Goal: Find specific page/section: Find specific page/section

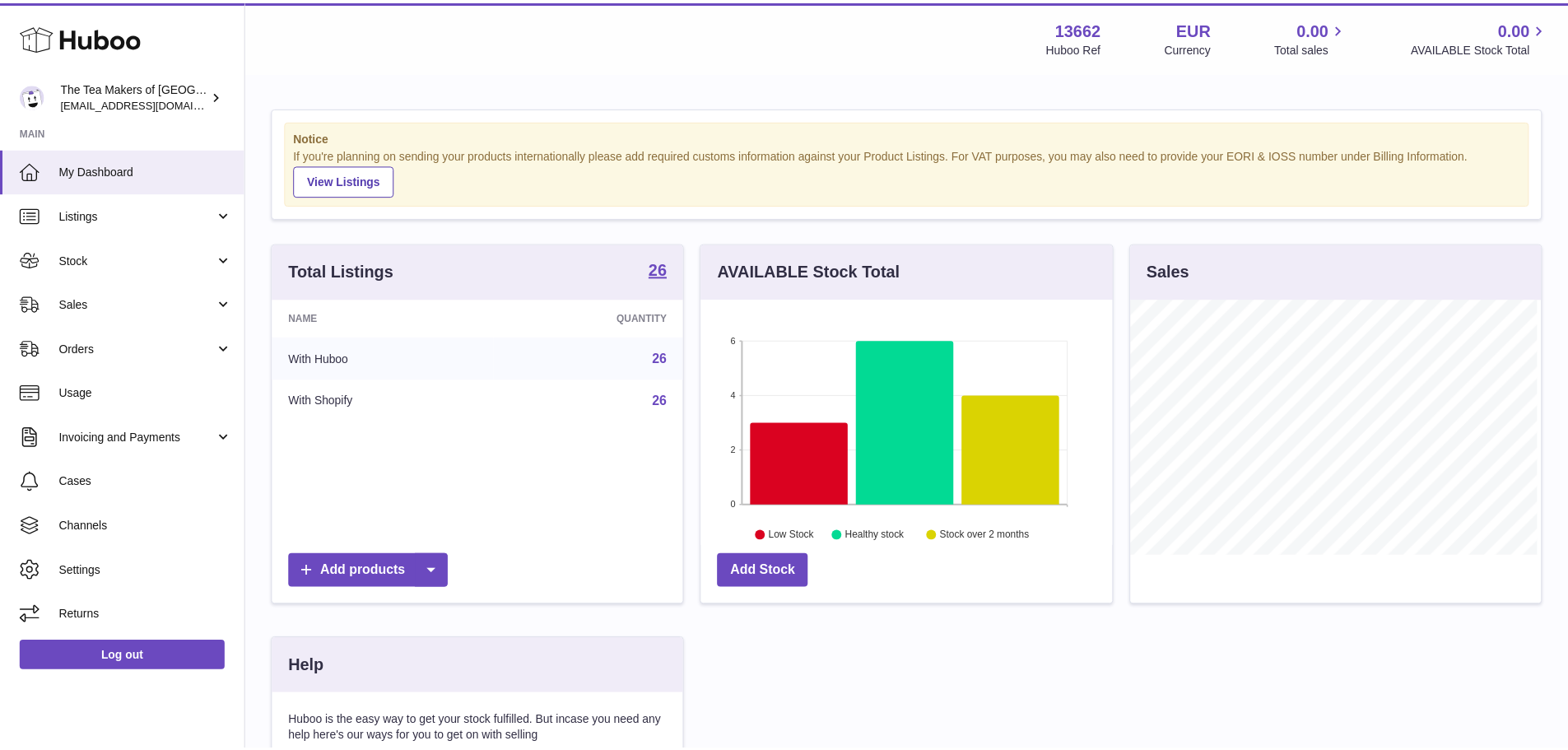
scroll to position [257, 415]
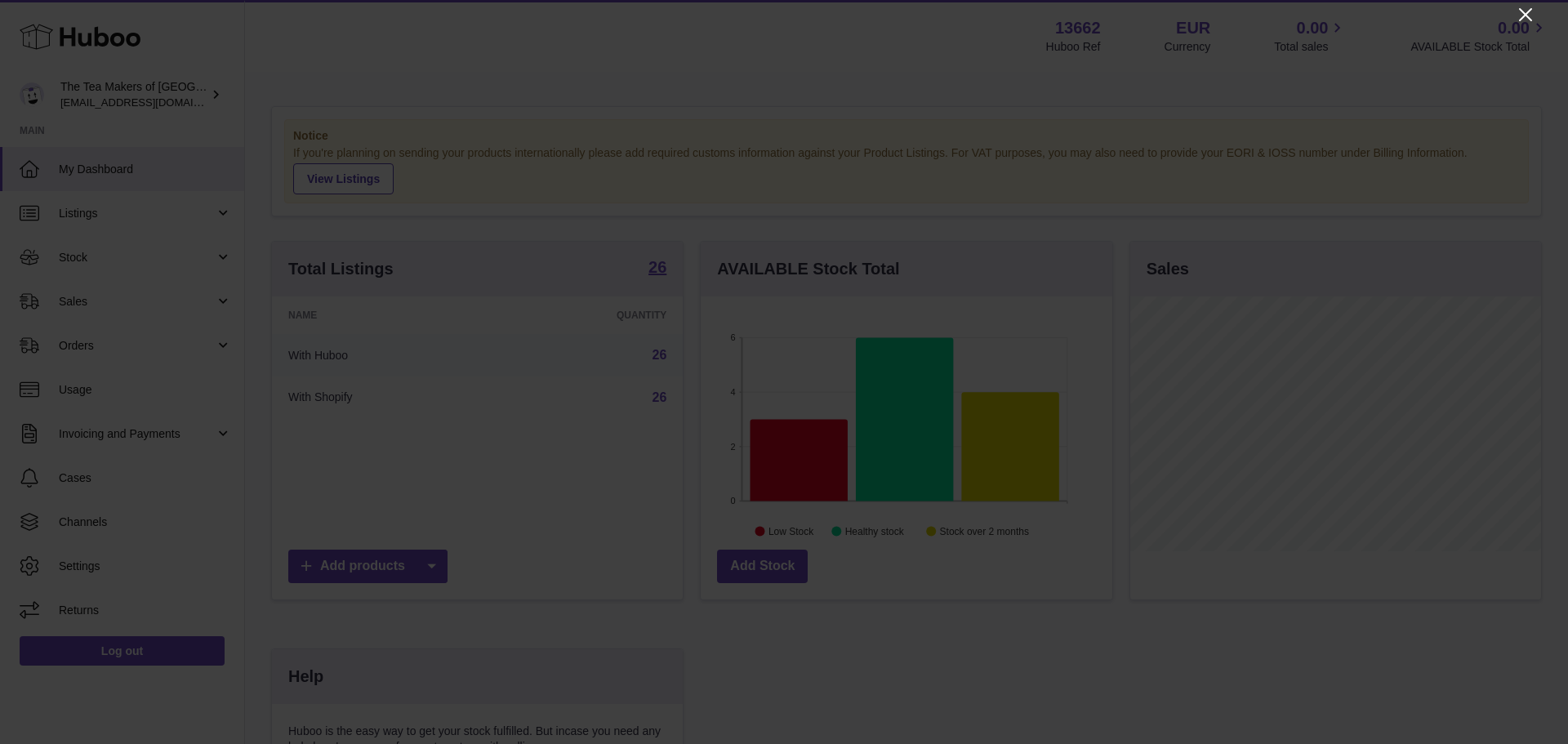
click at [1518, 10] on icon "Close" at bounding box center [1525, 15] width 20 height 20
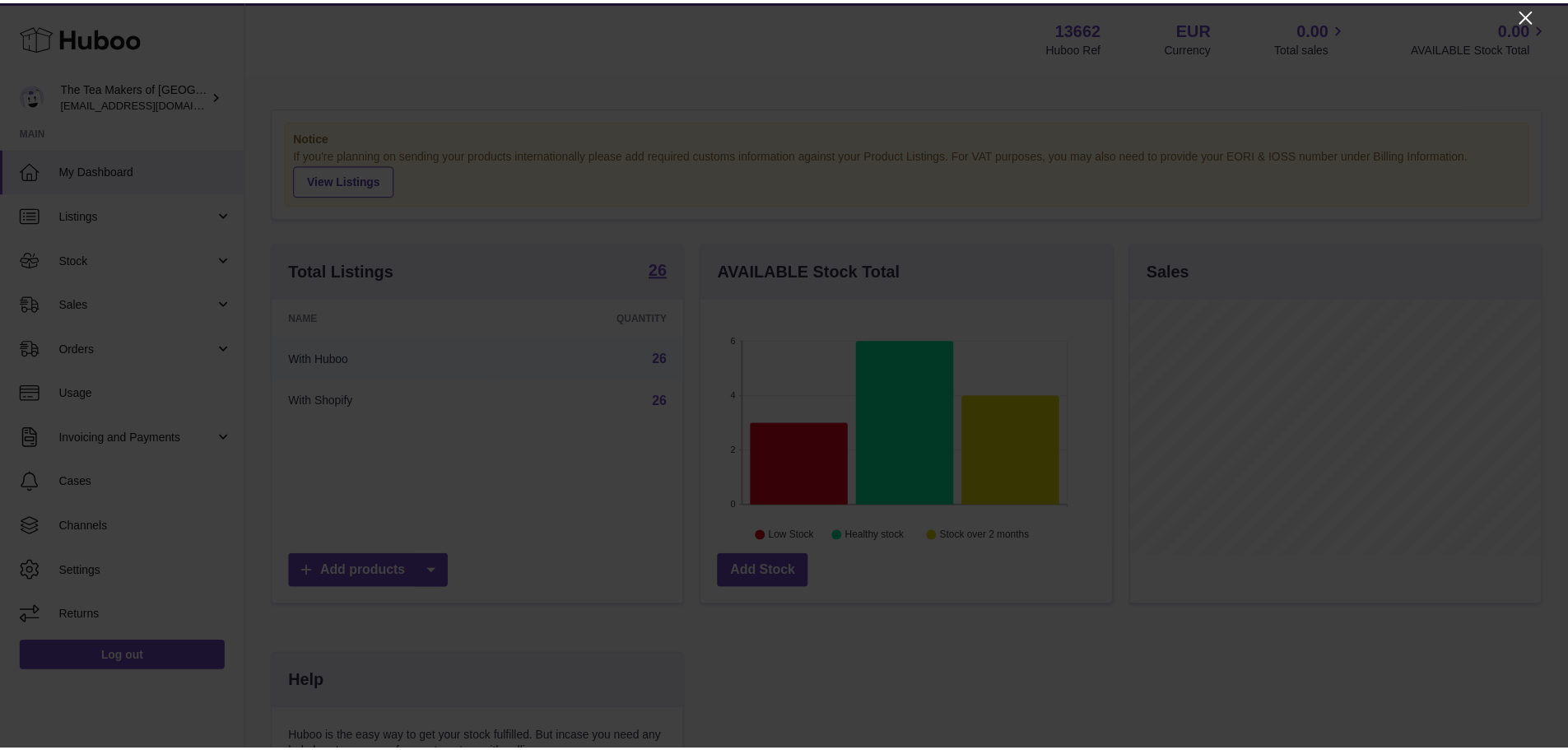
scroll to position [822765, 822517]
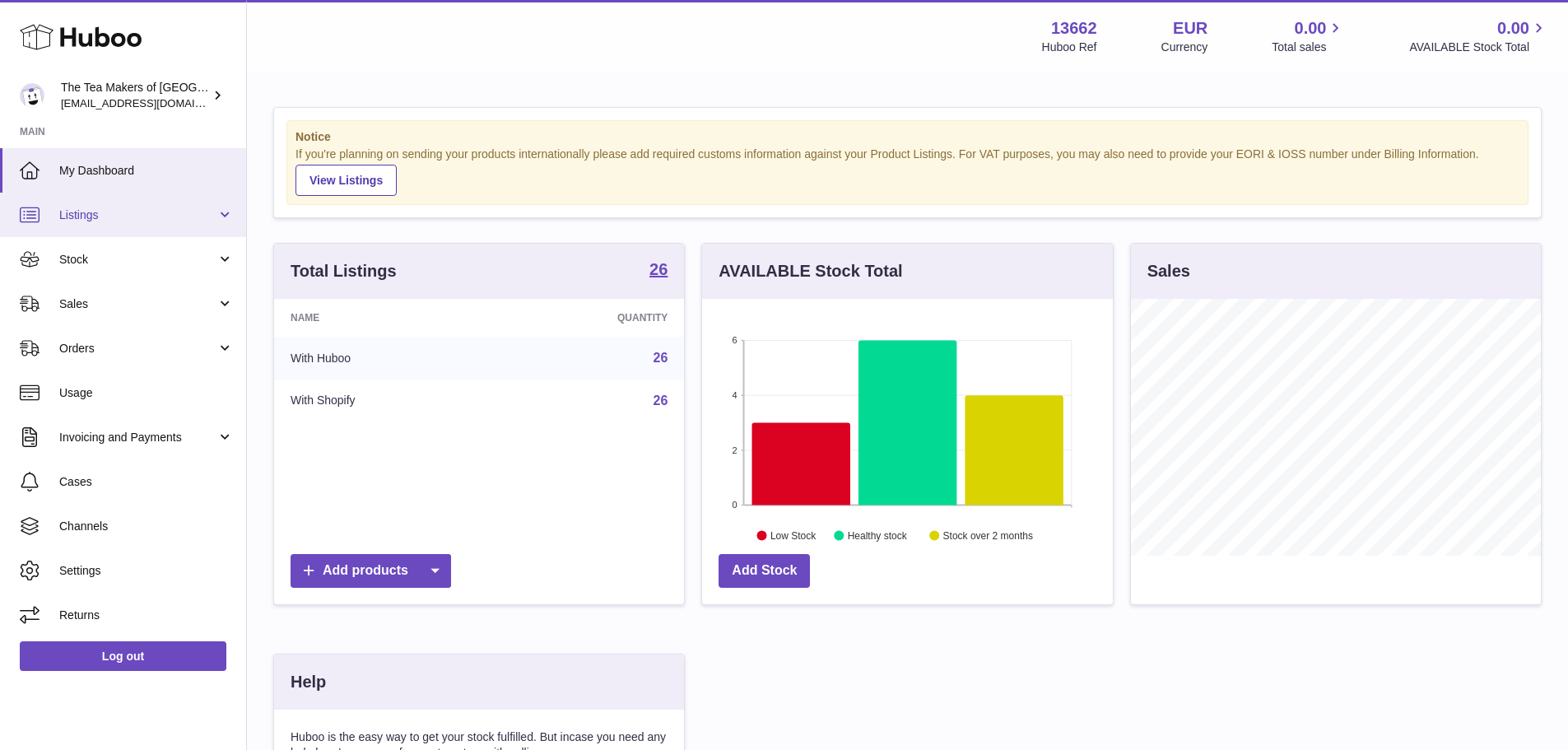
click at [157, 216] on span "Listings" at bounding box center [138, 215] width 157 height 16
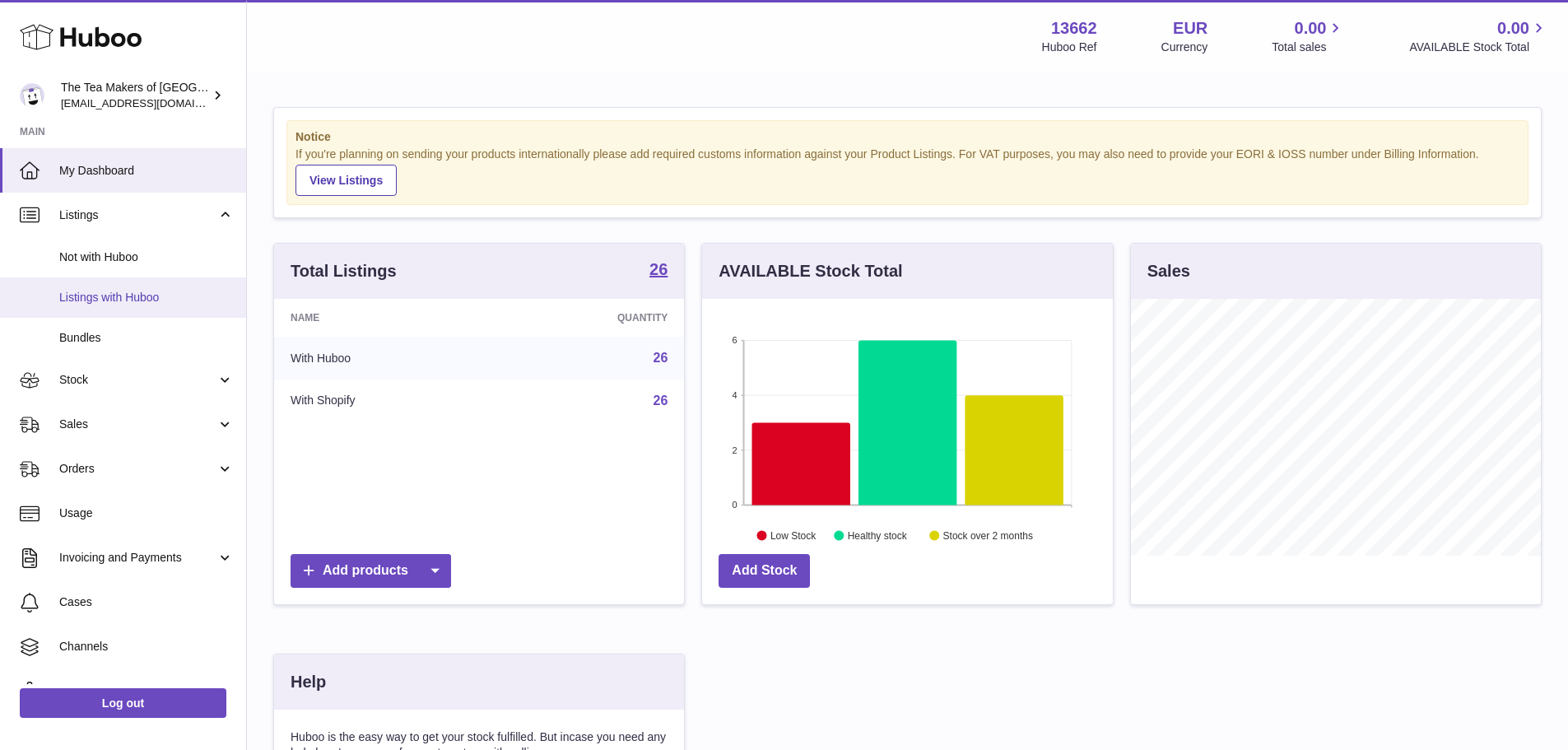
click at [168, 289] on span "Listings with Huboo" at bounding box center [147, 297] width 175 height 16
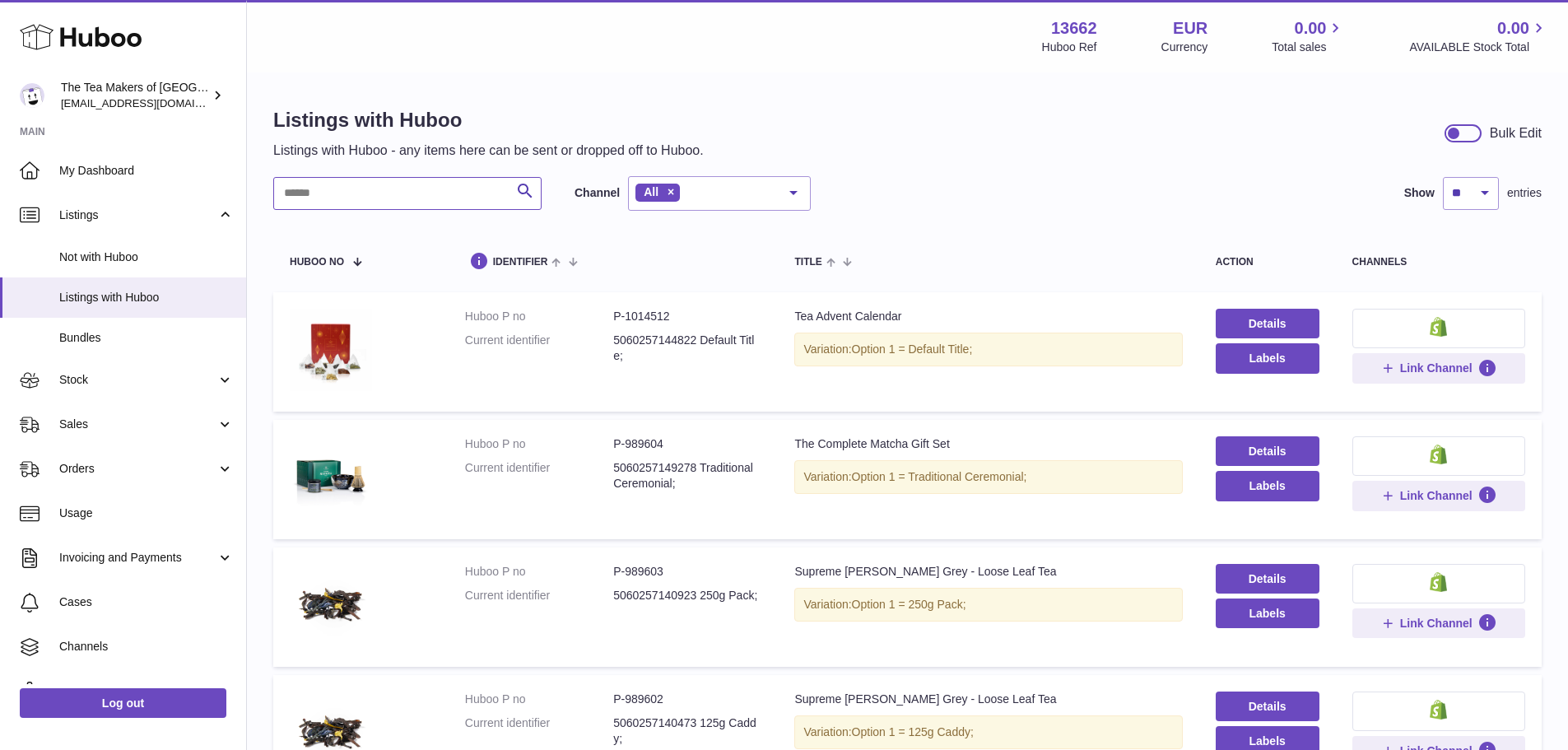
click at [432, 191] on input "text" at bounding box center [407, 193] width 268 height 33
type input "*"
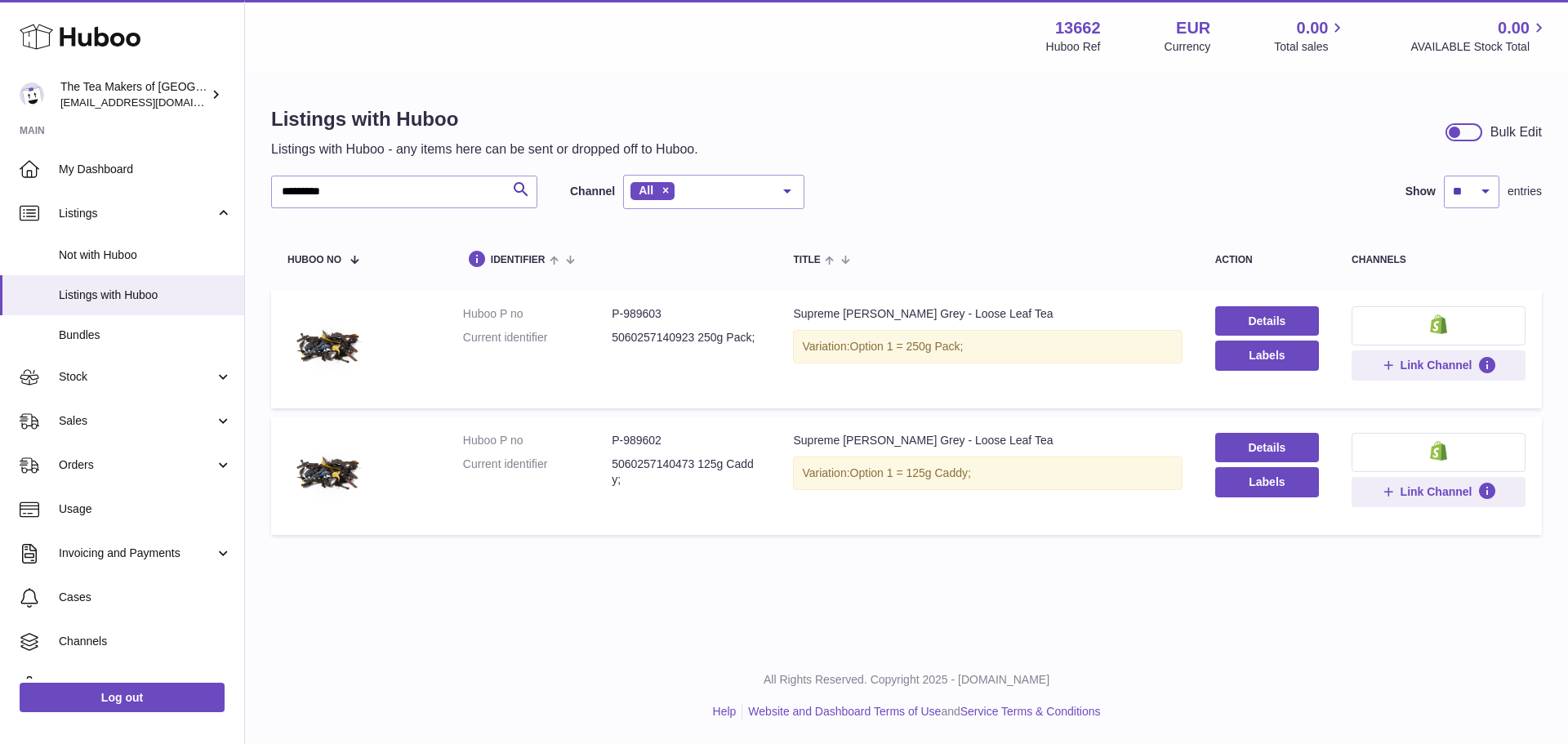
click at [631, 310] on dd "P-989603" at bounding box center [685, 314] width 148 height 16
drag, startPoint x: 668, startPoint y: 314, endPoint x: 624, endPoint y: 310, distance: 44.2
click at [624, 310] on dd "P-989603" at bounding box center [685, 314] width 148 height 16
copy dd "989603"
click at [361, 190] on input "*********" at bounding box center [404, 192] width 266 height 33
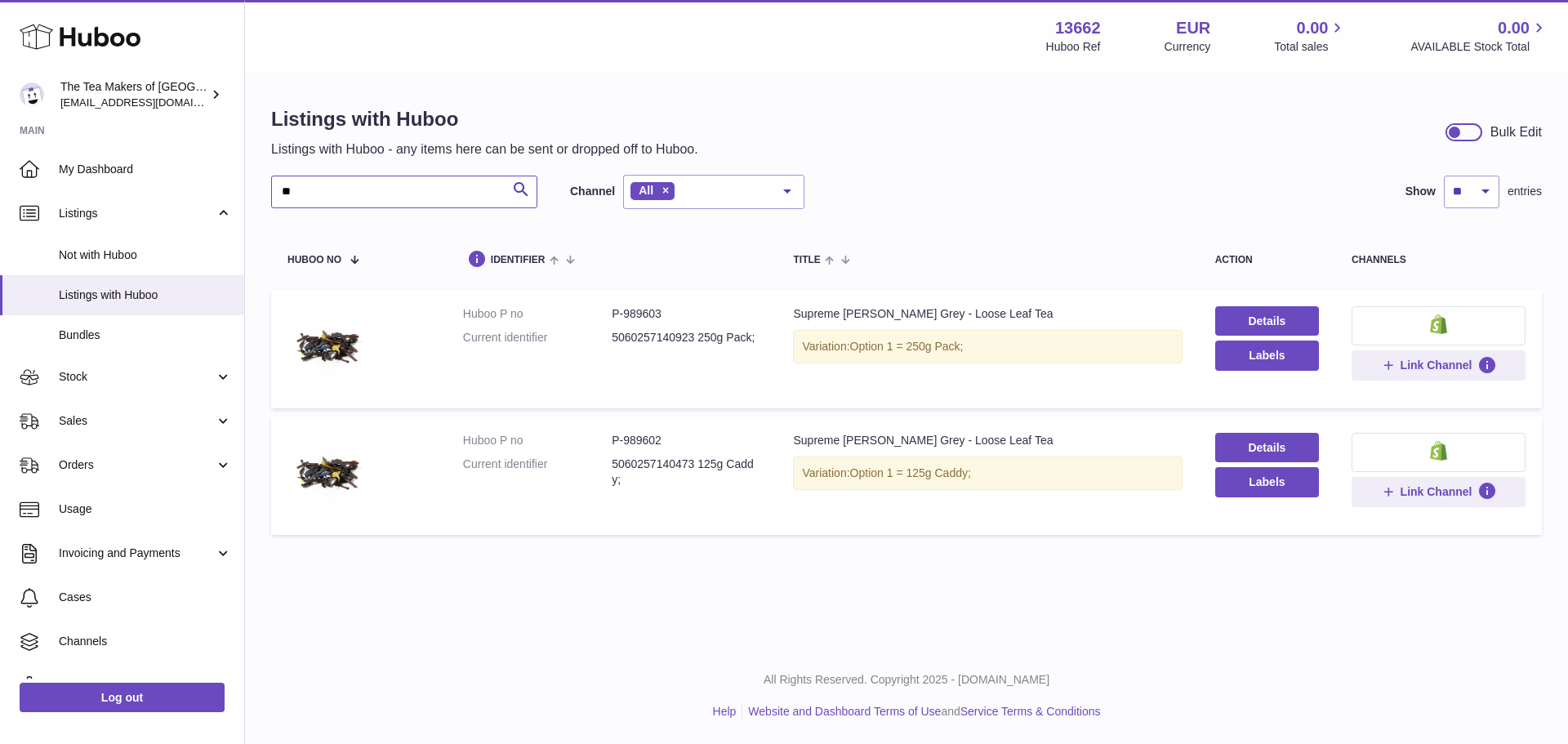
type input "*"
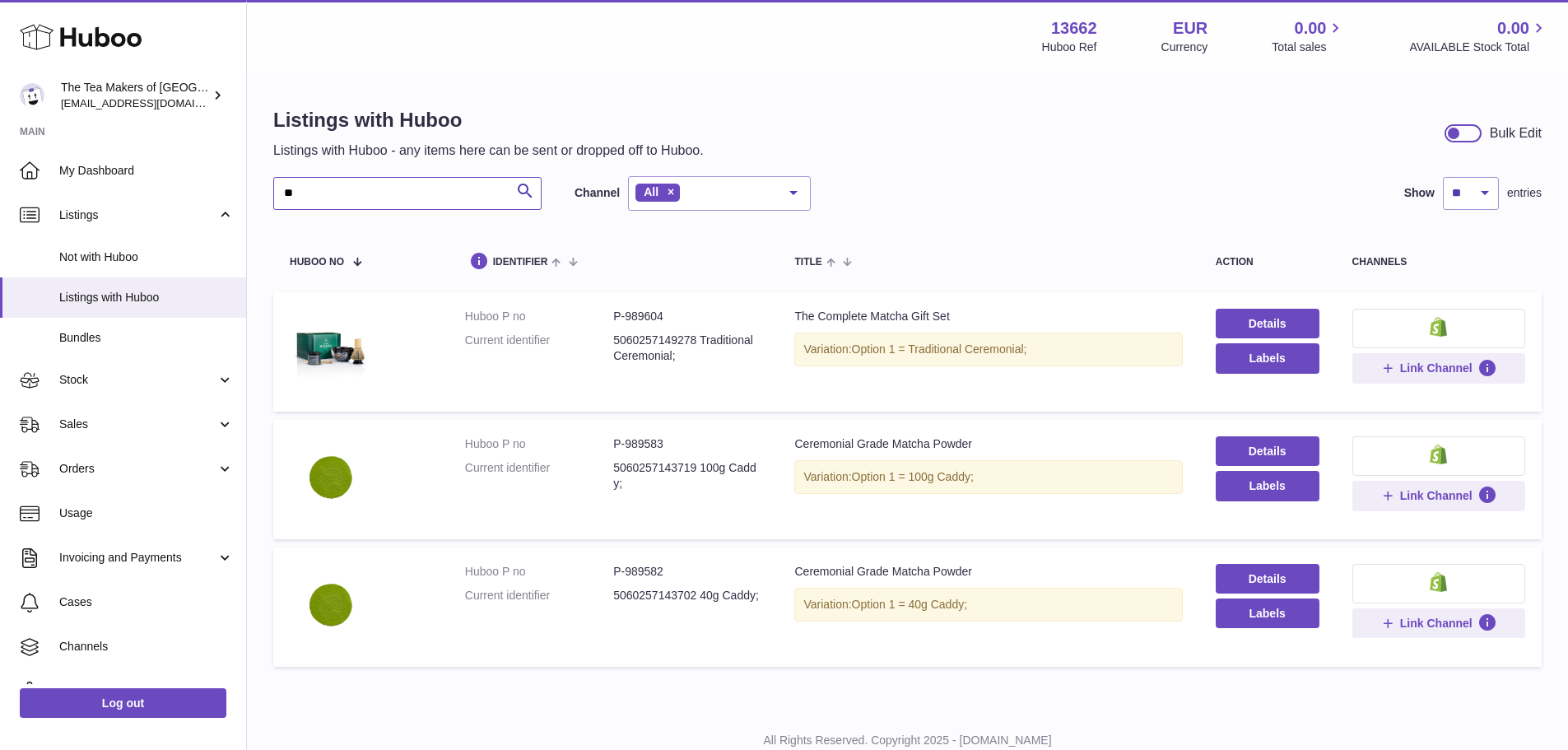
type input "*"
